Goal: Information Seeking & Learning: Learn about a topic

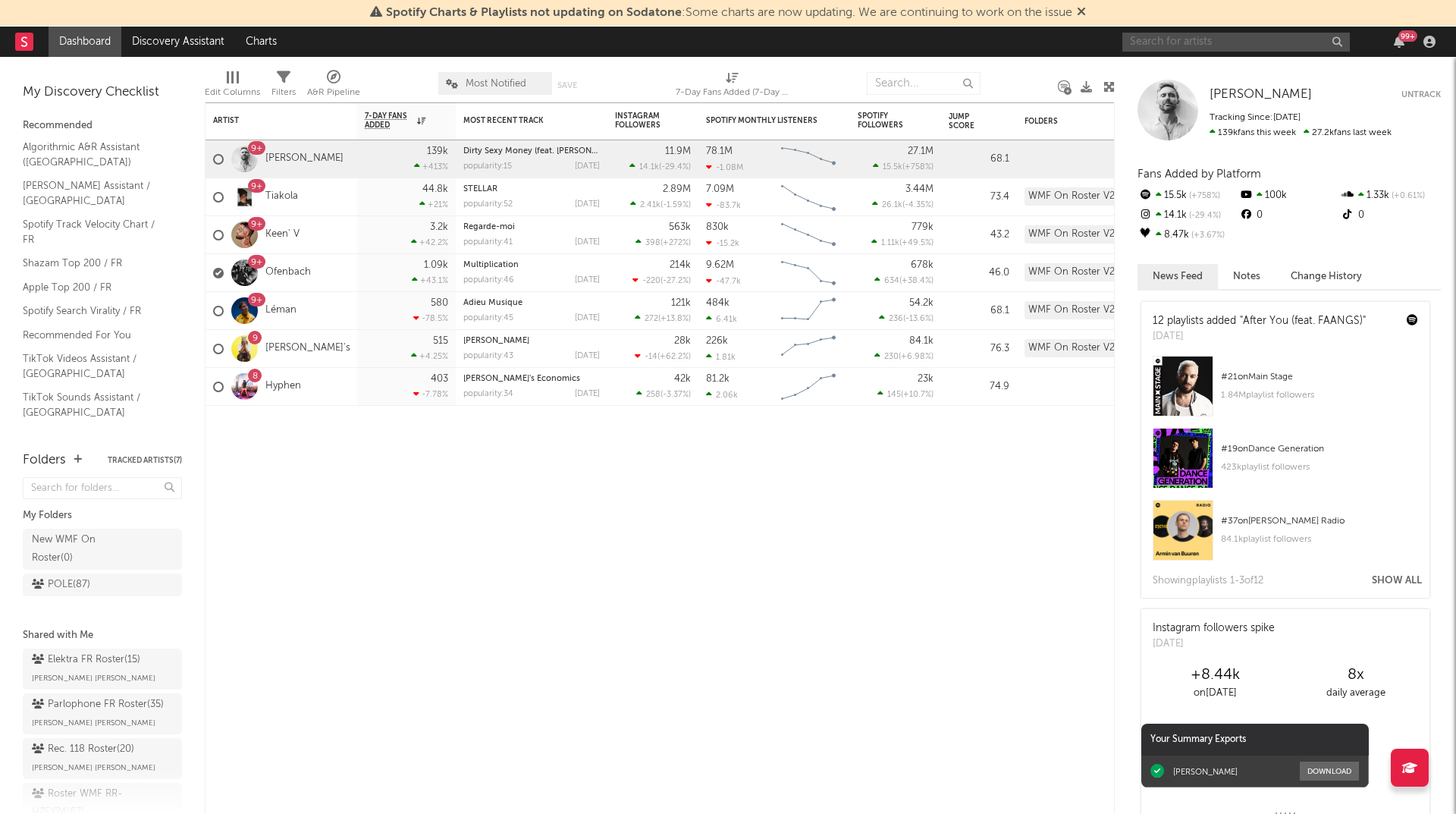
click at [1211, 44] on input "text" at bounding box center [1235, 42] width 228 height 19
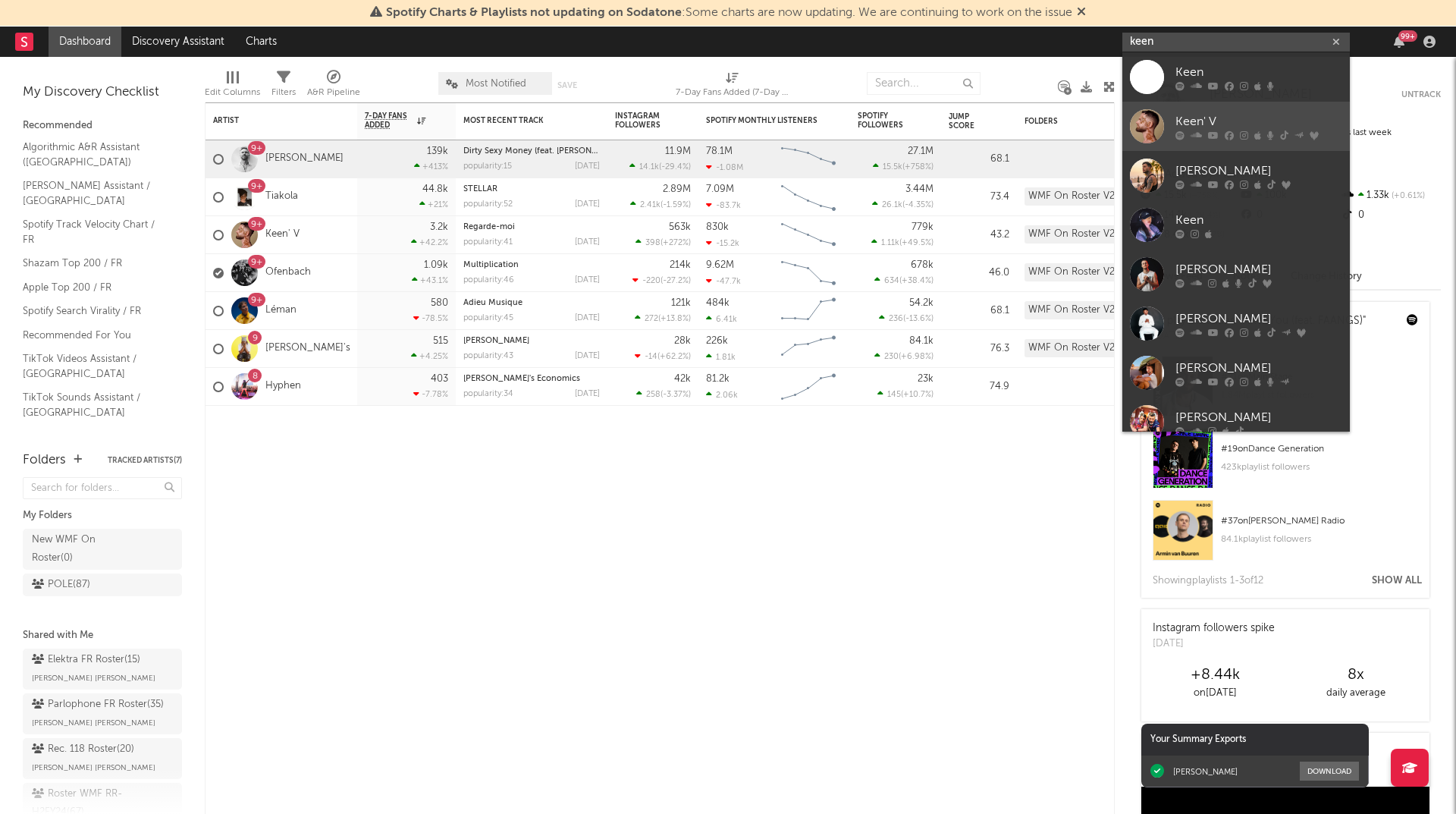
type input "keen"
click at [1189, 113] on div "Keen' V" at bounding box center [1259, 121] width 167 height 19
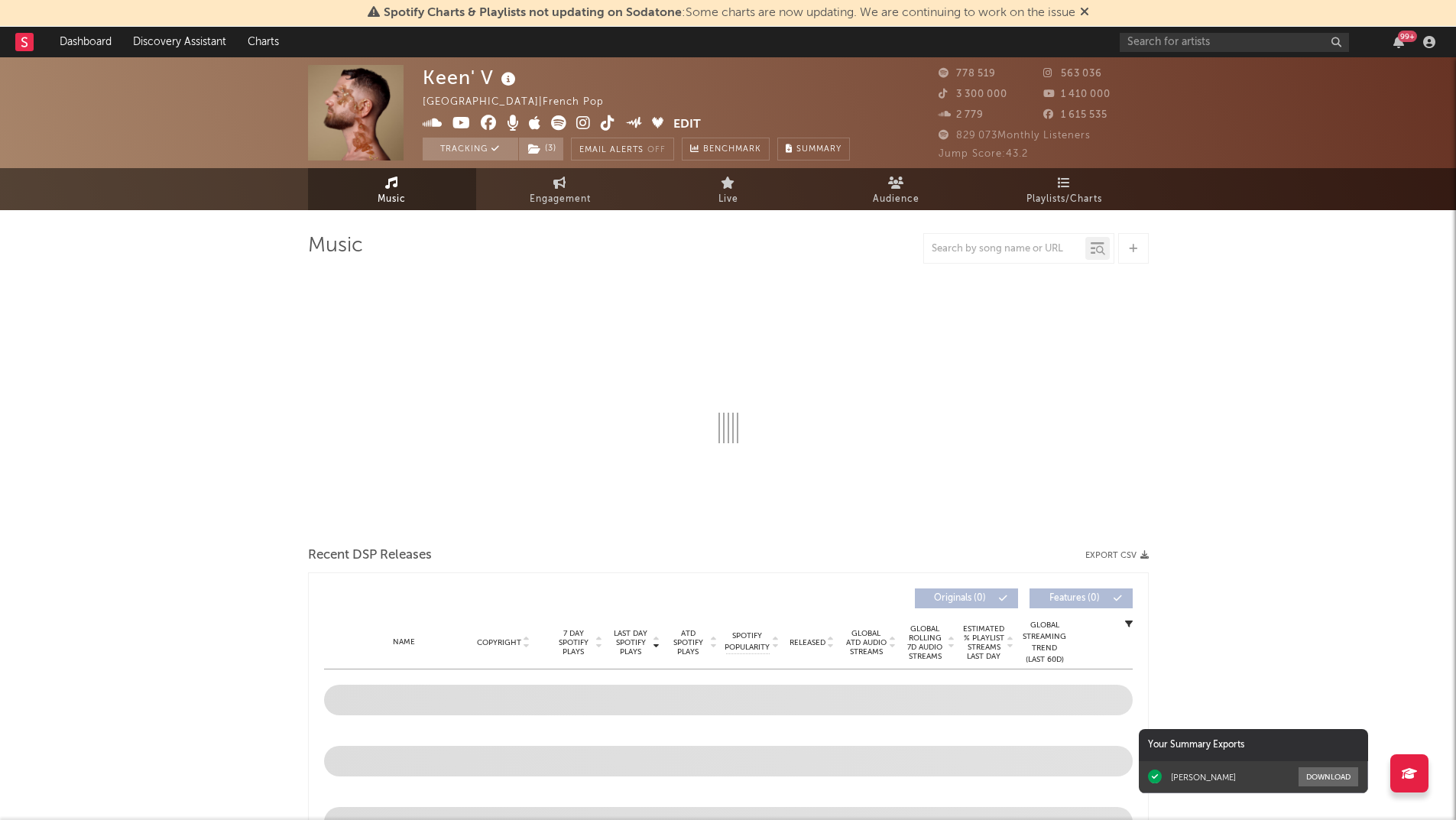
select select "6m"
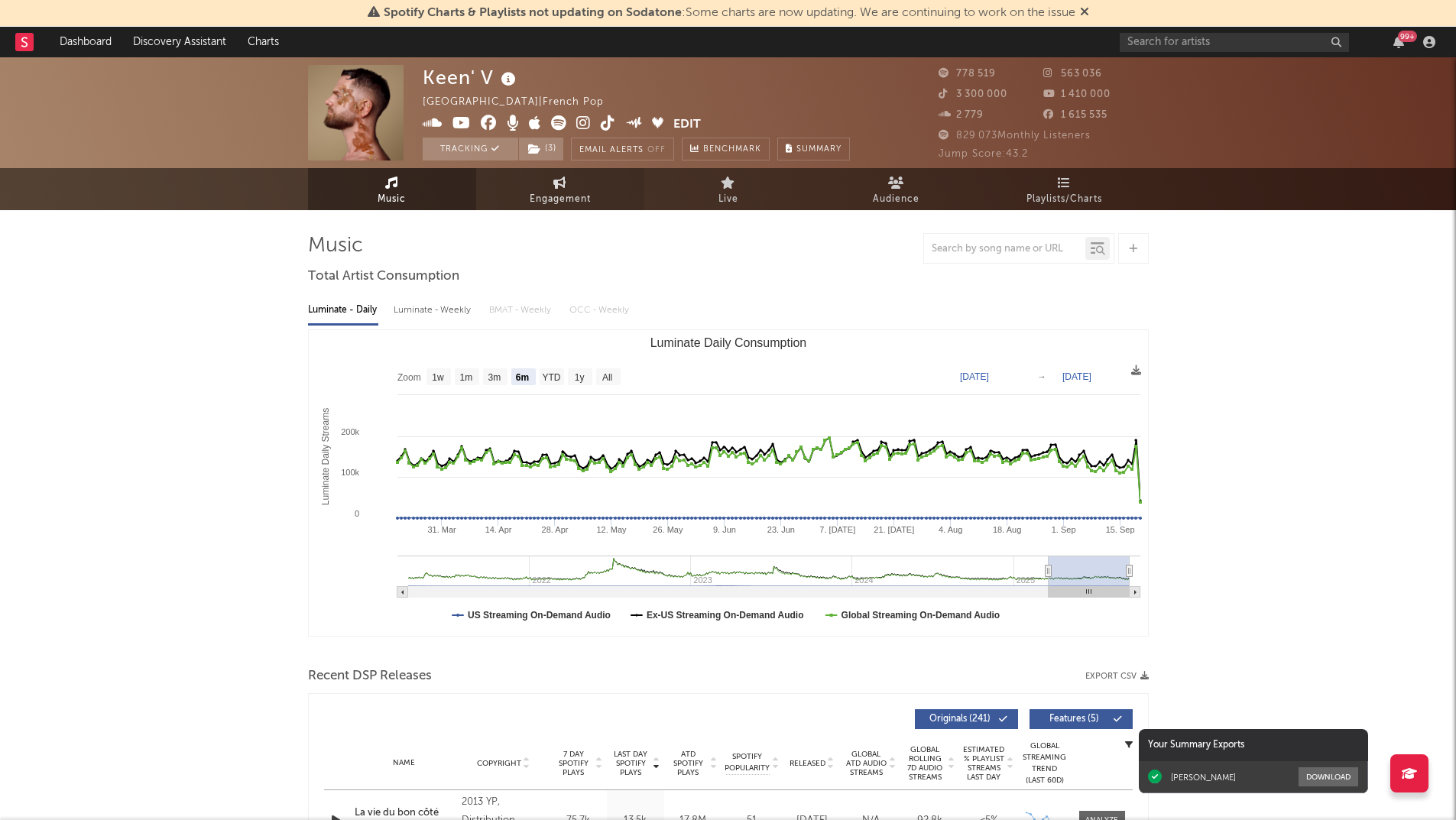
click at [553, 186] on icon at bounding box center [560, 183] width 13 height 12
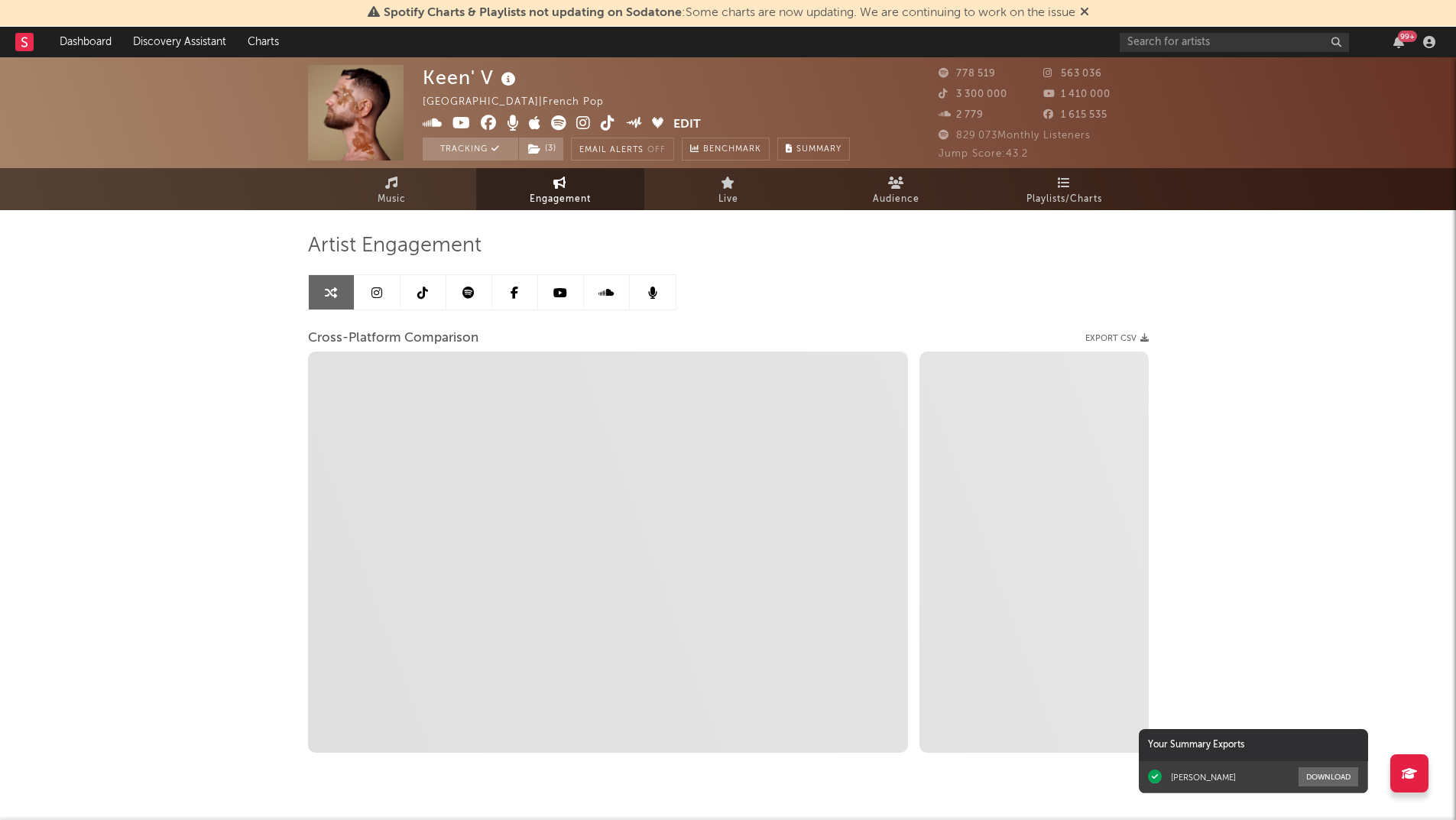
select select "1w"
select select "1m"
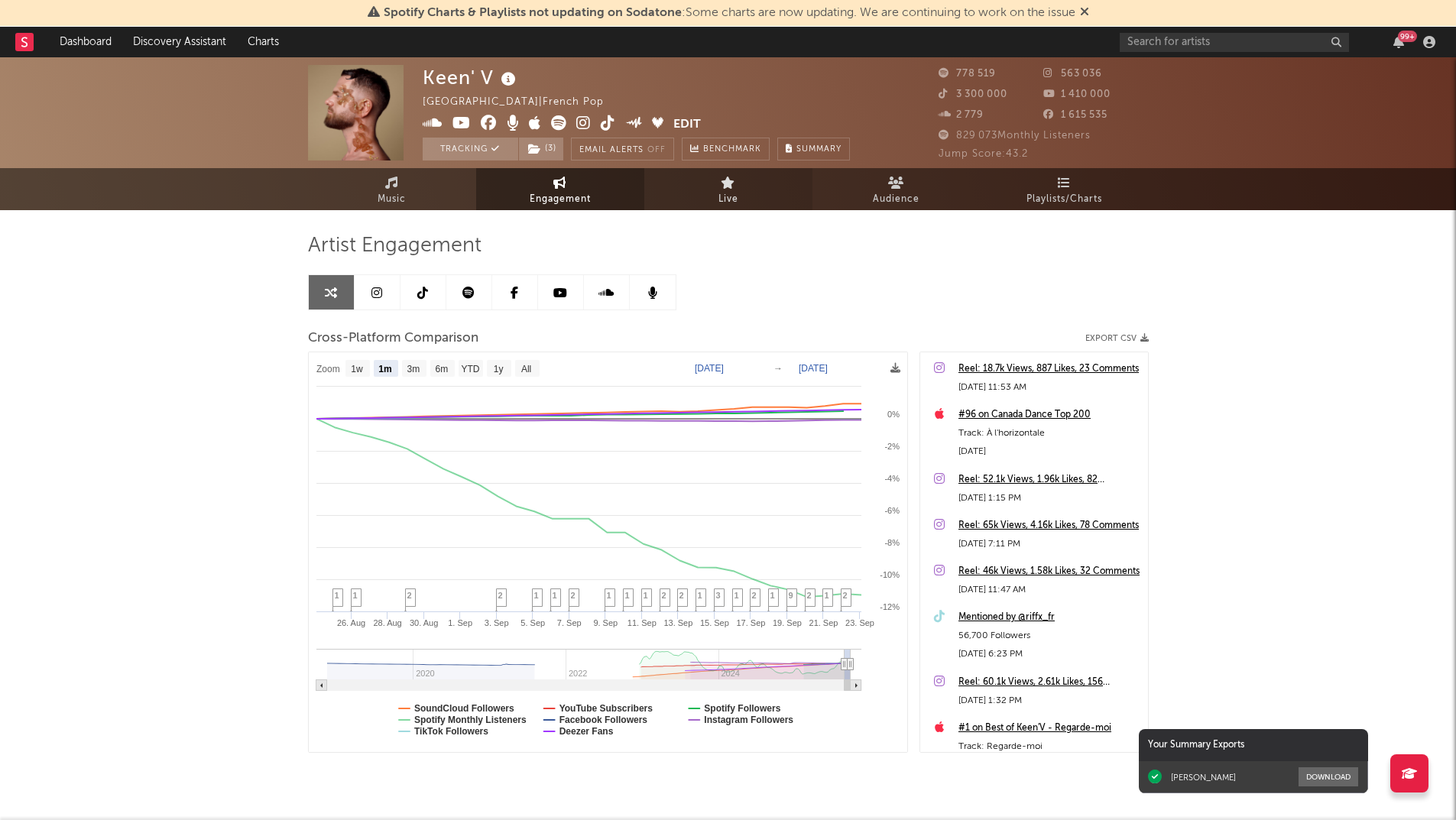
click at [737, 186] on link "Live" at bounding box center [728, 188] width 168 height 42
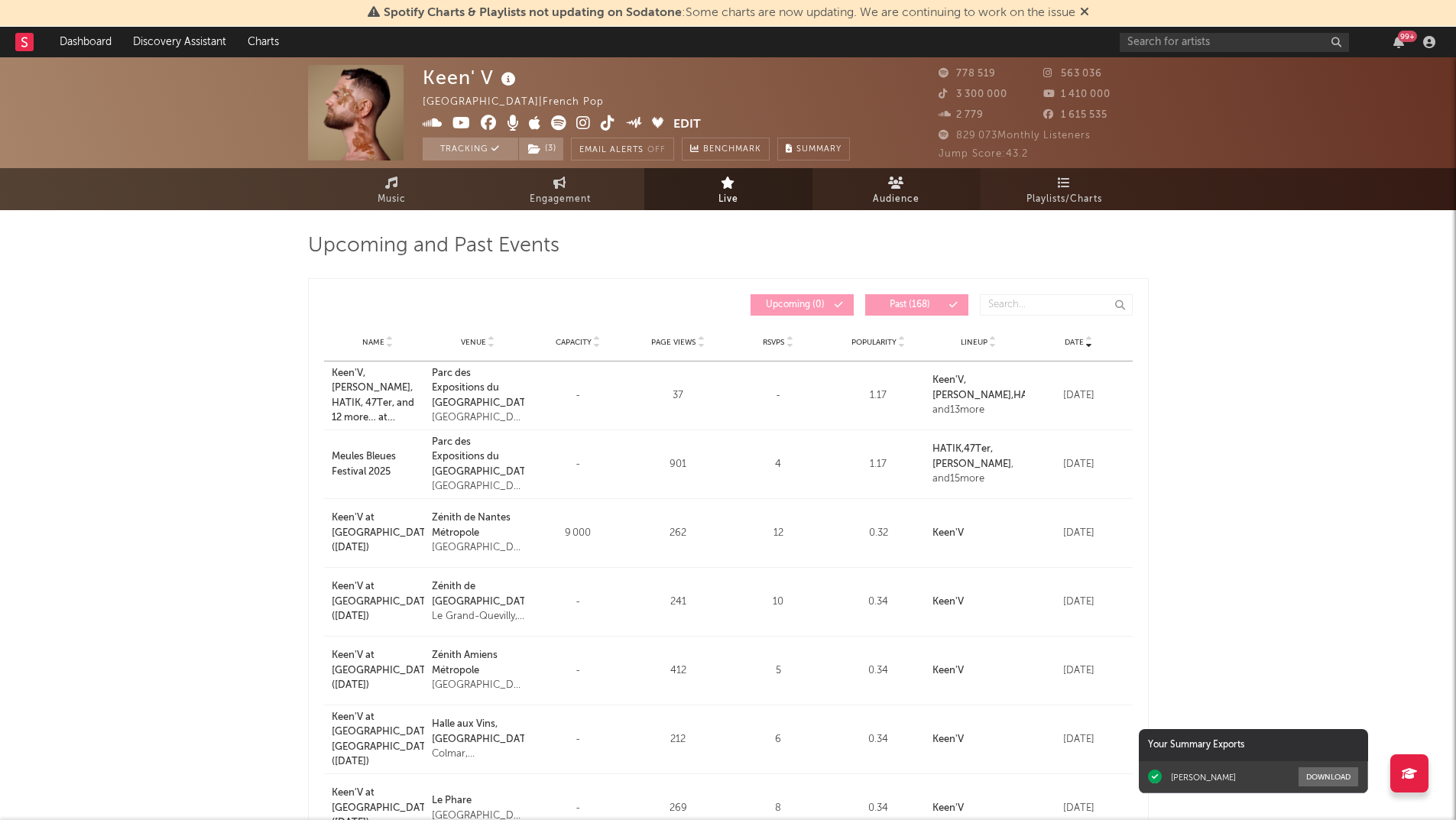
drag, startPoint x: 564, startPoint y: 195, endPoint x: 904, endPoint y: 180, distance: 340.3
click at [904, 180] on link "Audience" at bounding box center [896, 188] width 168 height 42
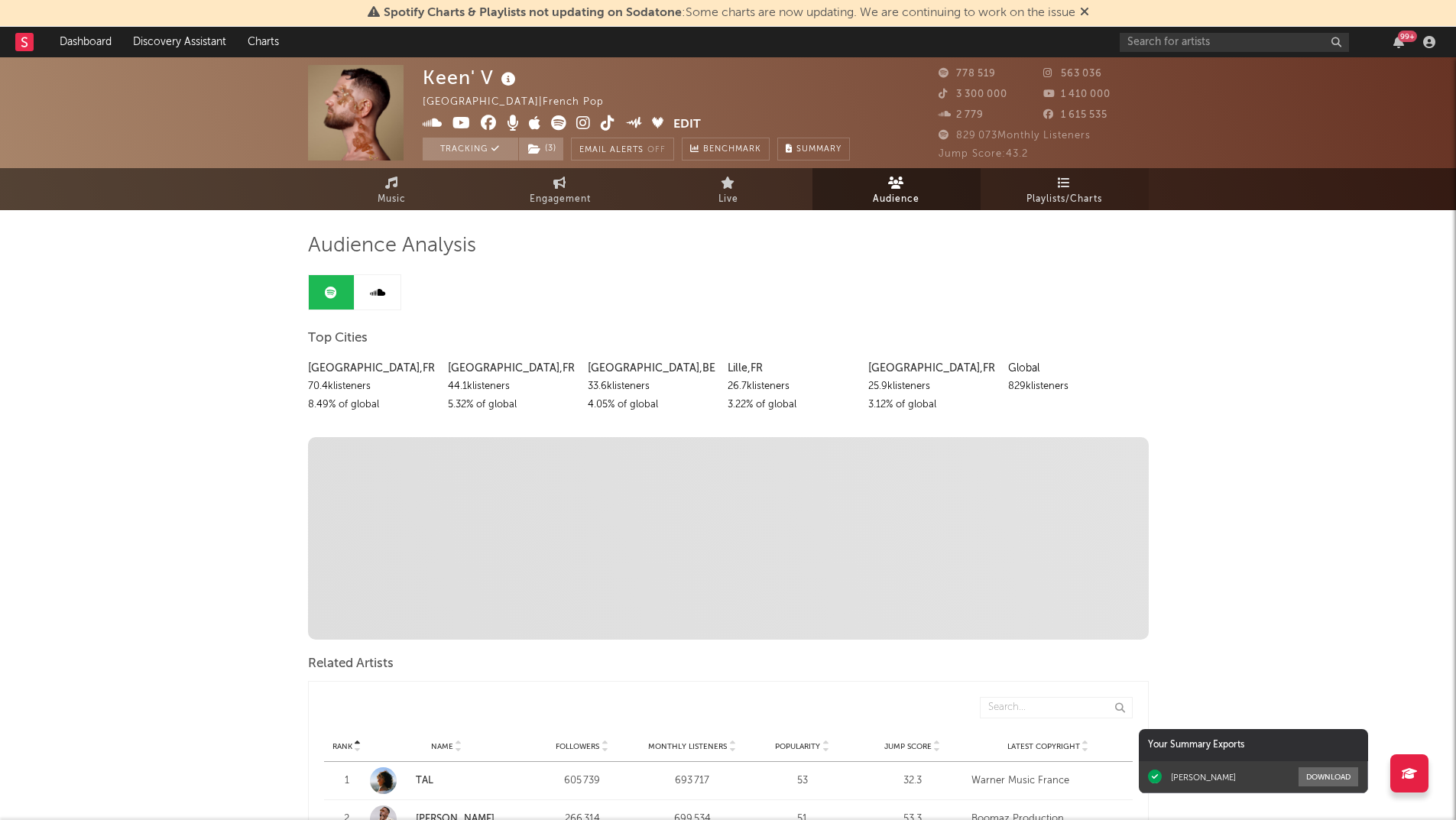
click at [1058, 201] on span "Playlists/Charts" at bounding box center [1064, 199] width 76 height 19
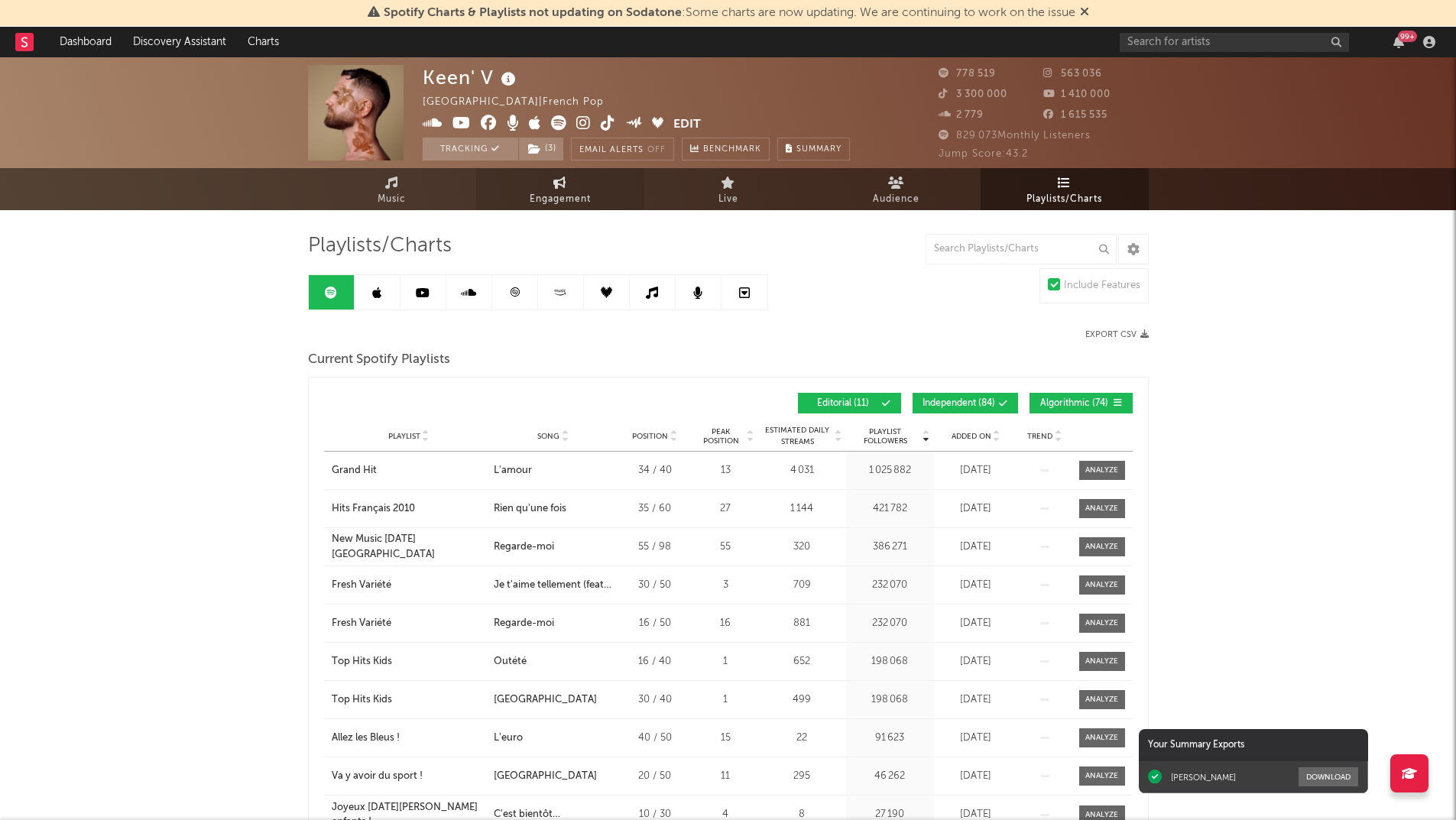
click at [562, 182] on icon at bounding box center [560, 183] width 13 height 12
select select "1w"
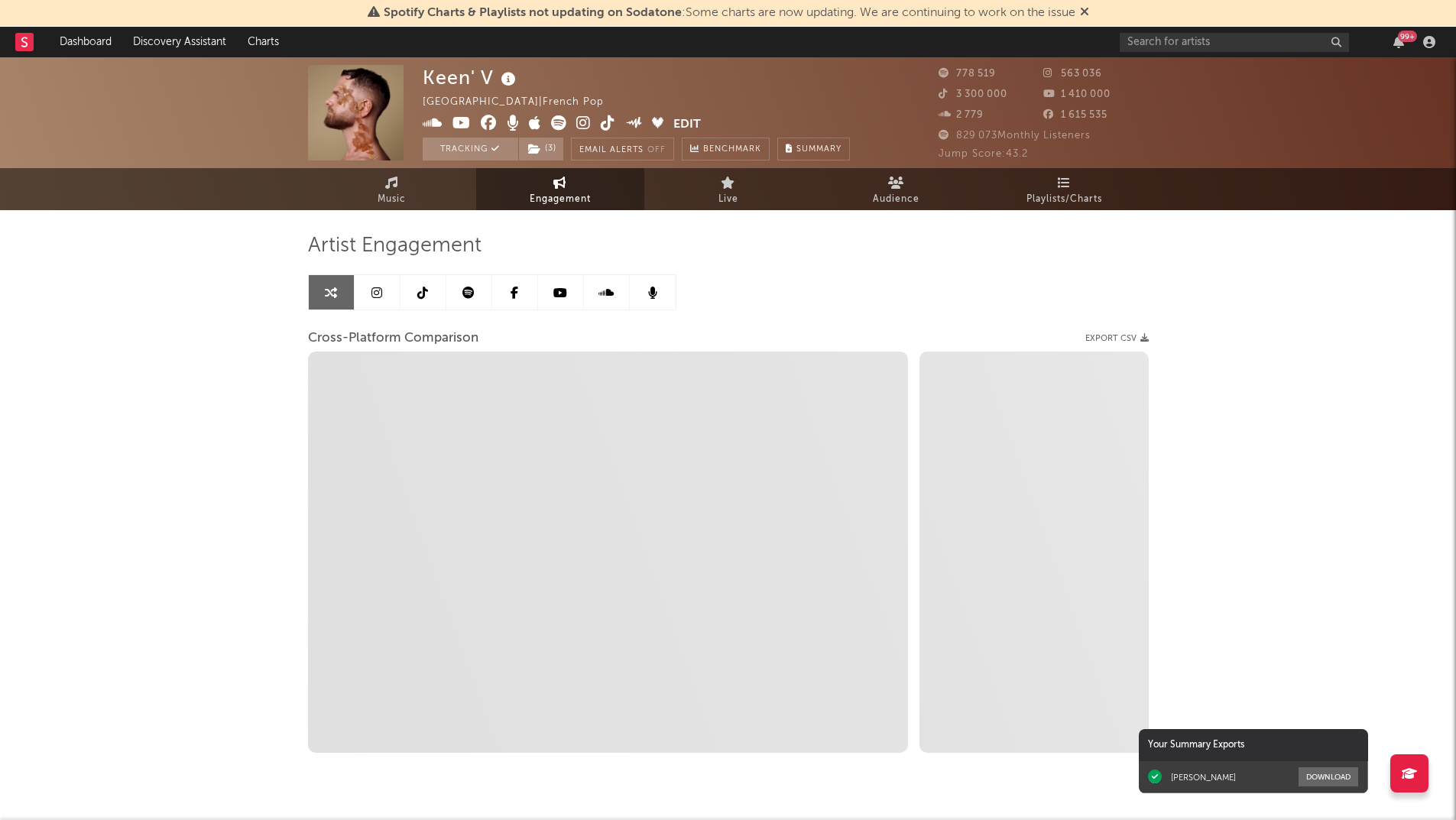
select select "1m"
